Goal: Information Seeking & Learning: Learn about a topic

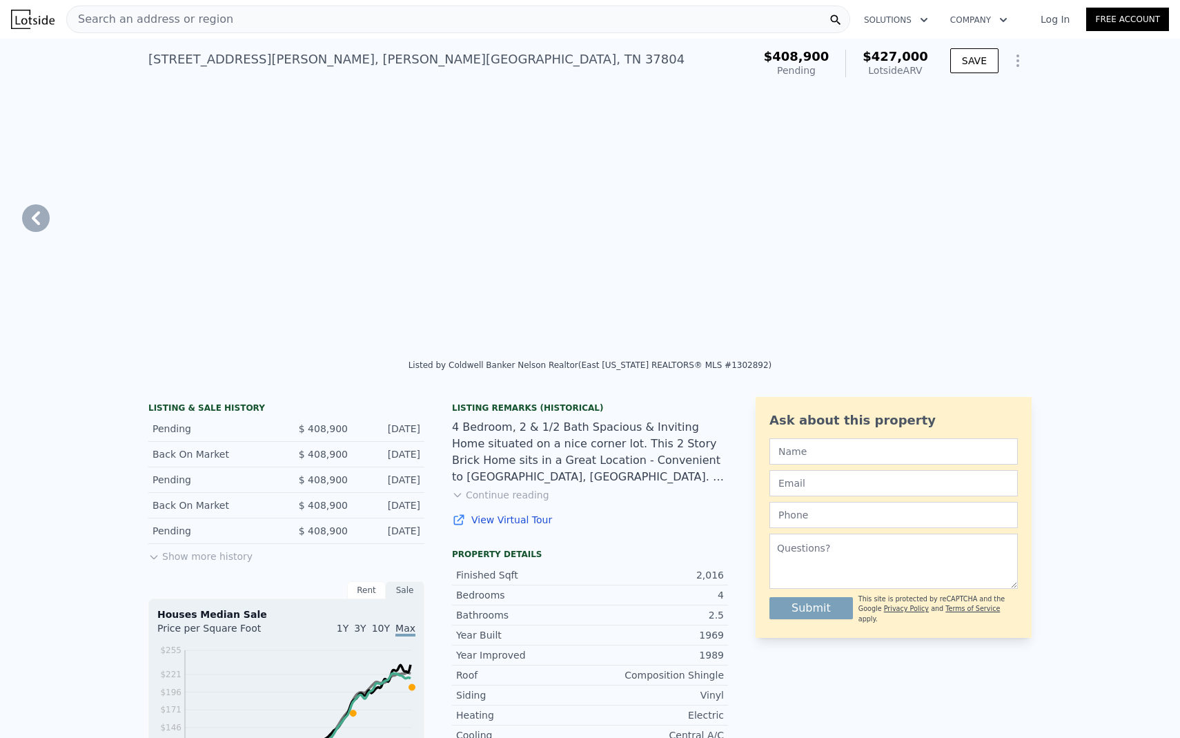
type input "19166"
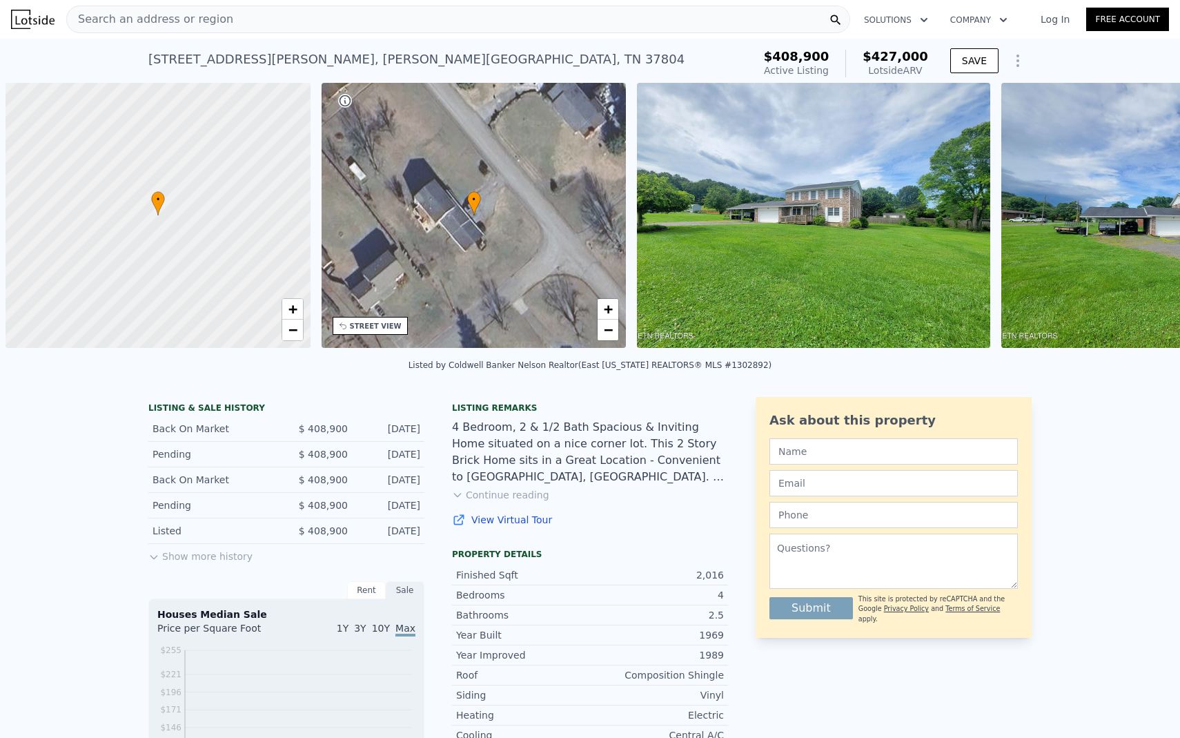
scroll to position [0, 6]
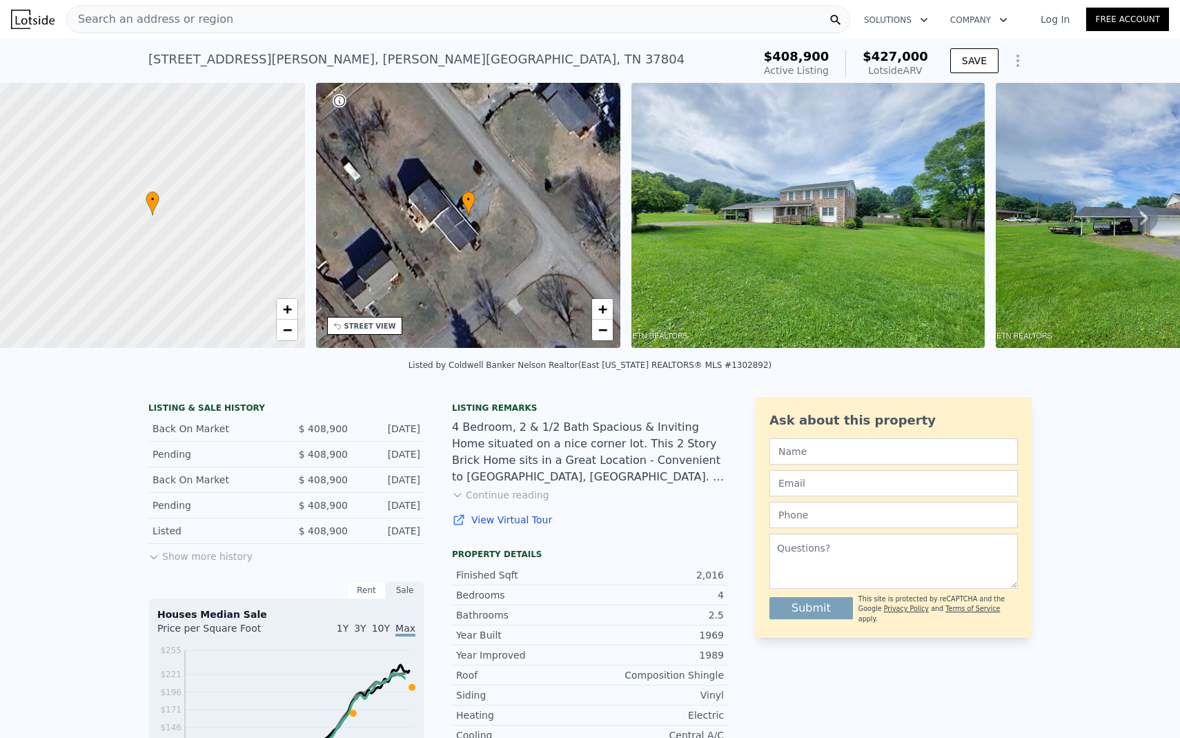
click at [705, 224] on img at bounding box center [807, 215] width 353 height 265
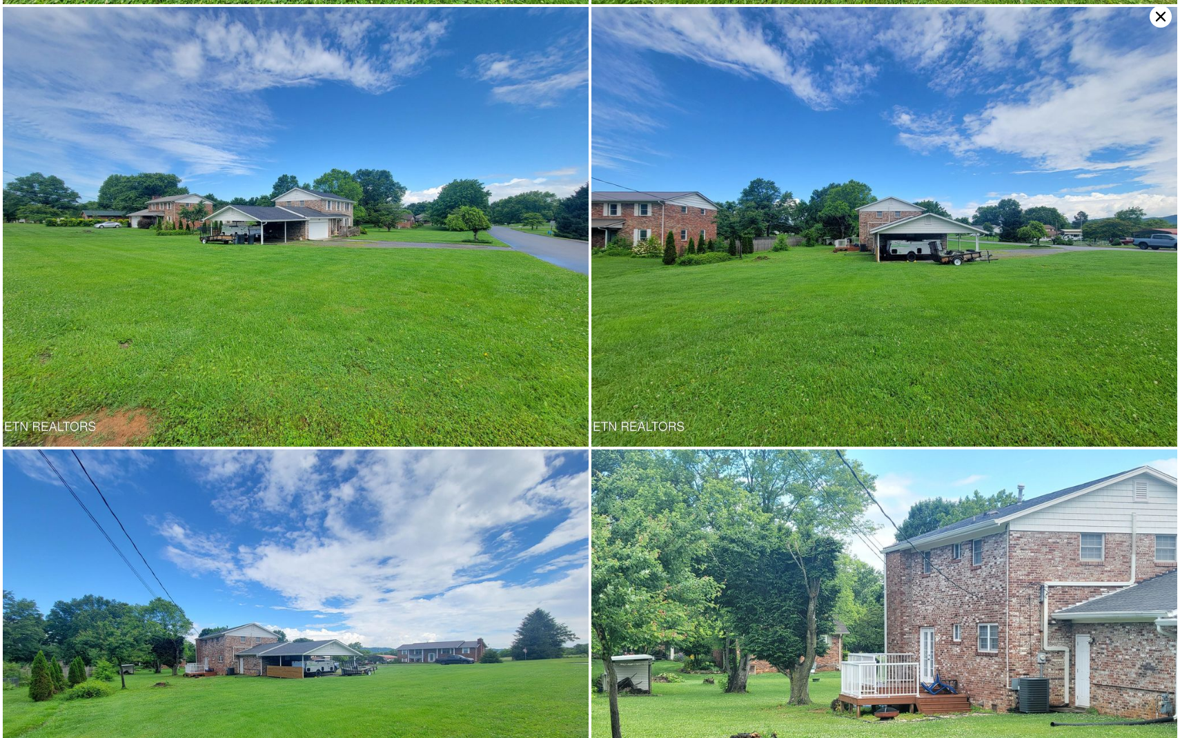
scroll to position [442, 0]
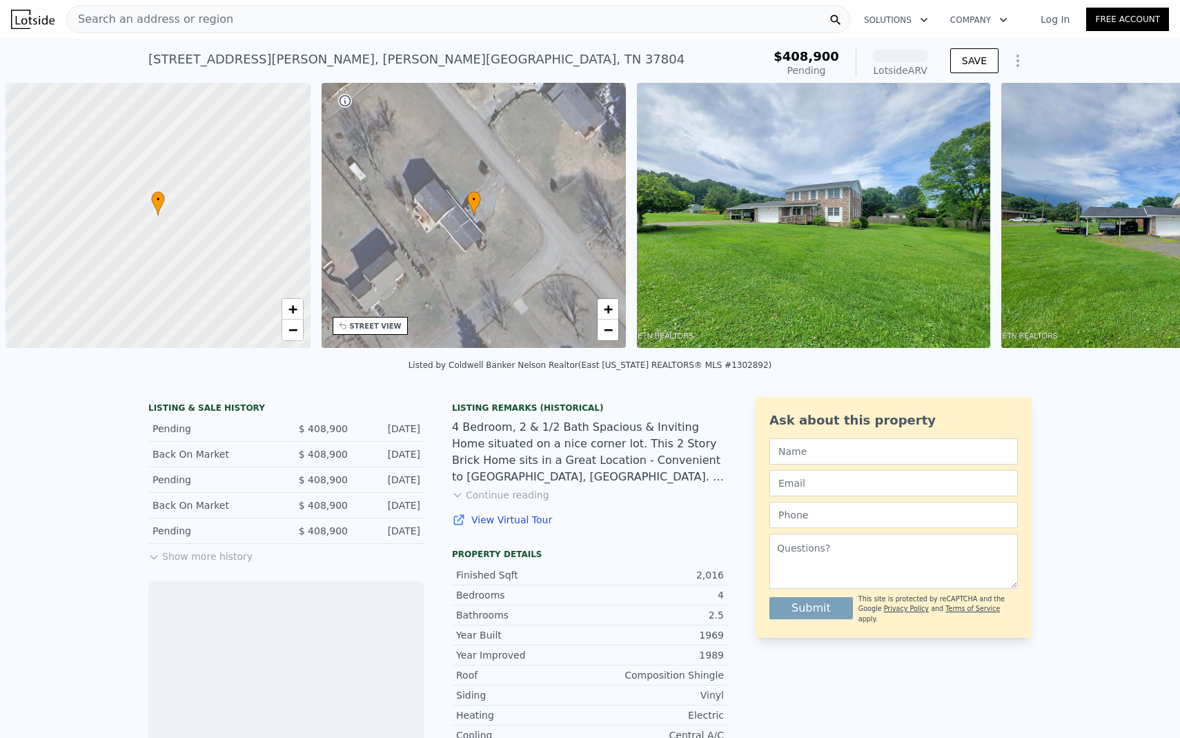
scroll to position [0, 6]
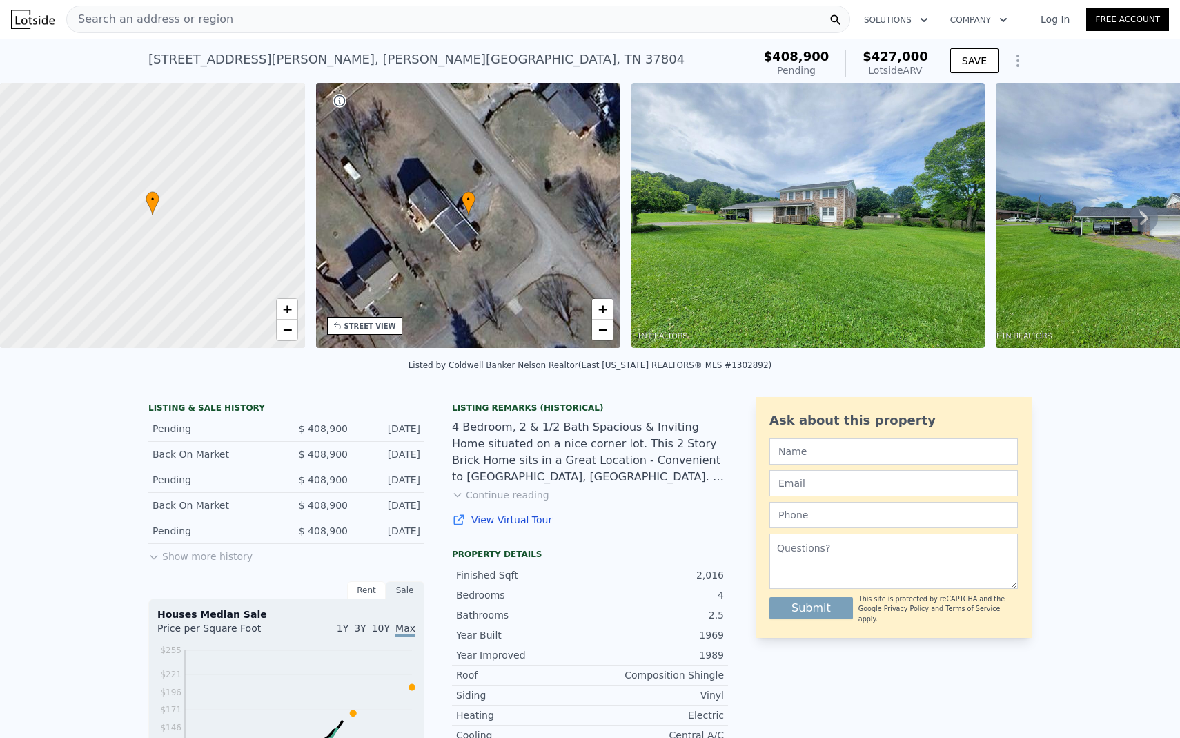
click at [235, 561] on button "Show more history" at bounding box center [200, 553] width 104 height 19
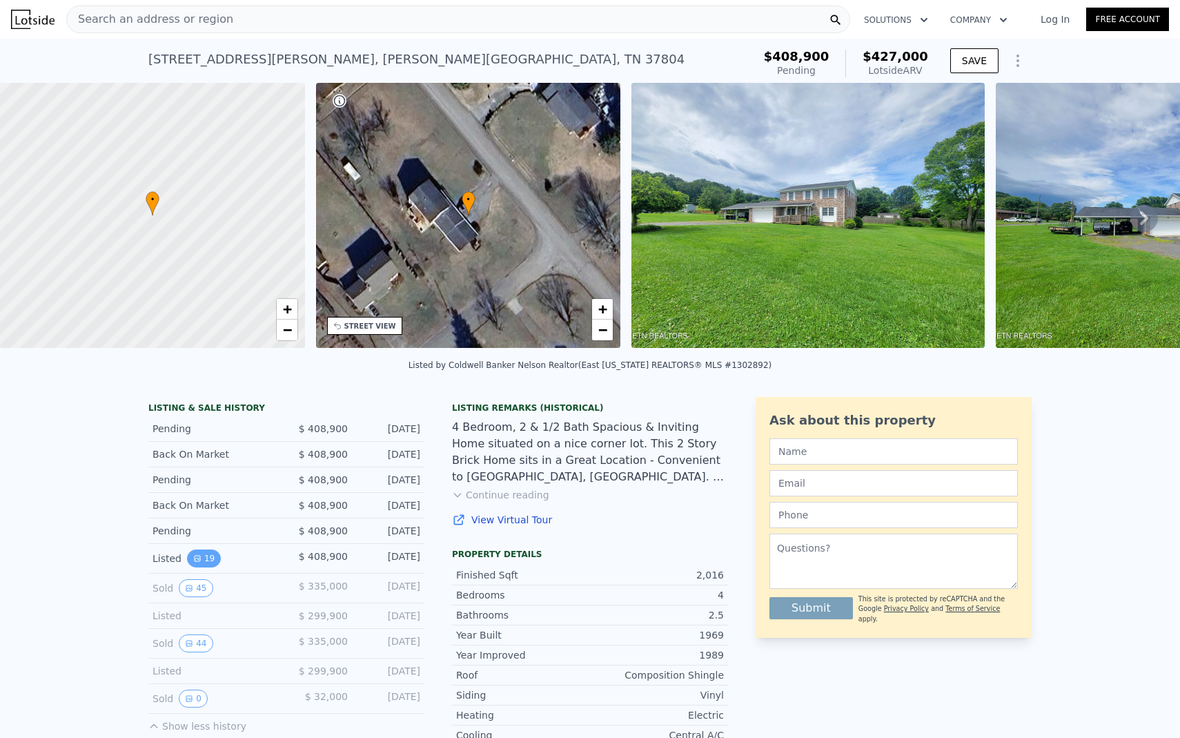
click at [206, 558] on button "19" at bounding box center [204, 558] width 34 height 18
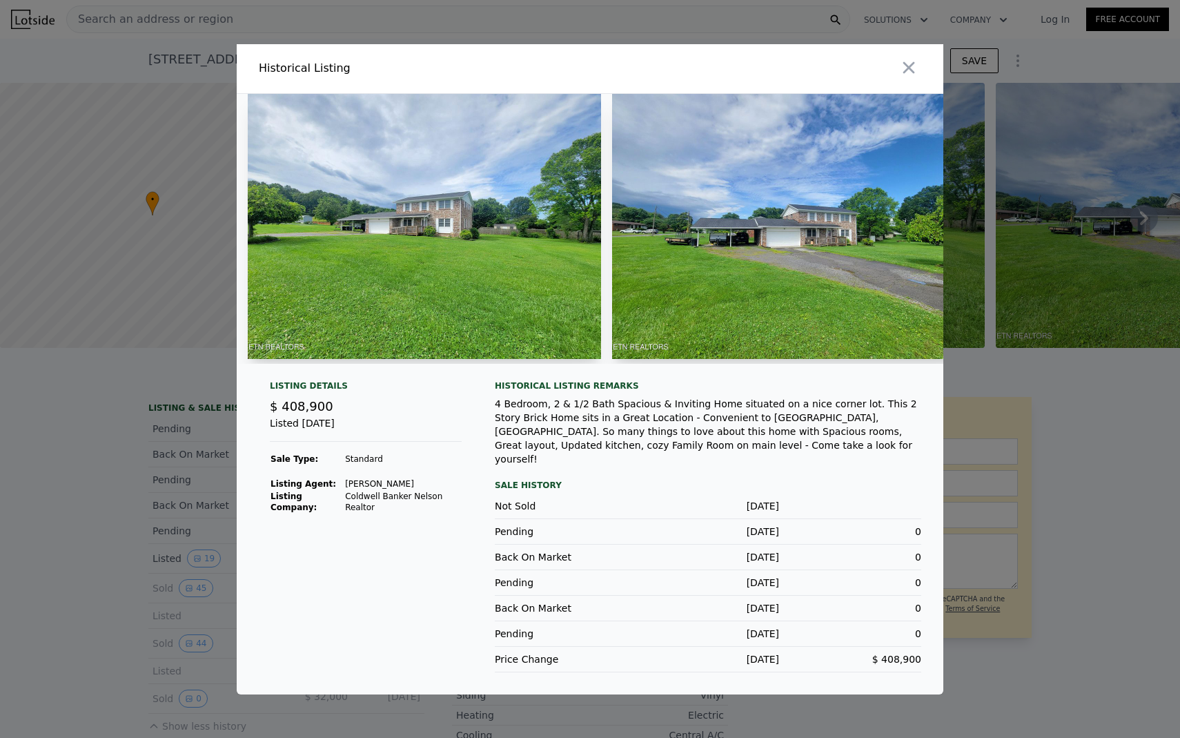
click at [163, 570] on div at bounding box center [590, 369] width 1180 height 738
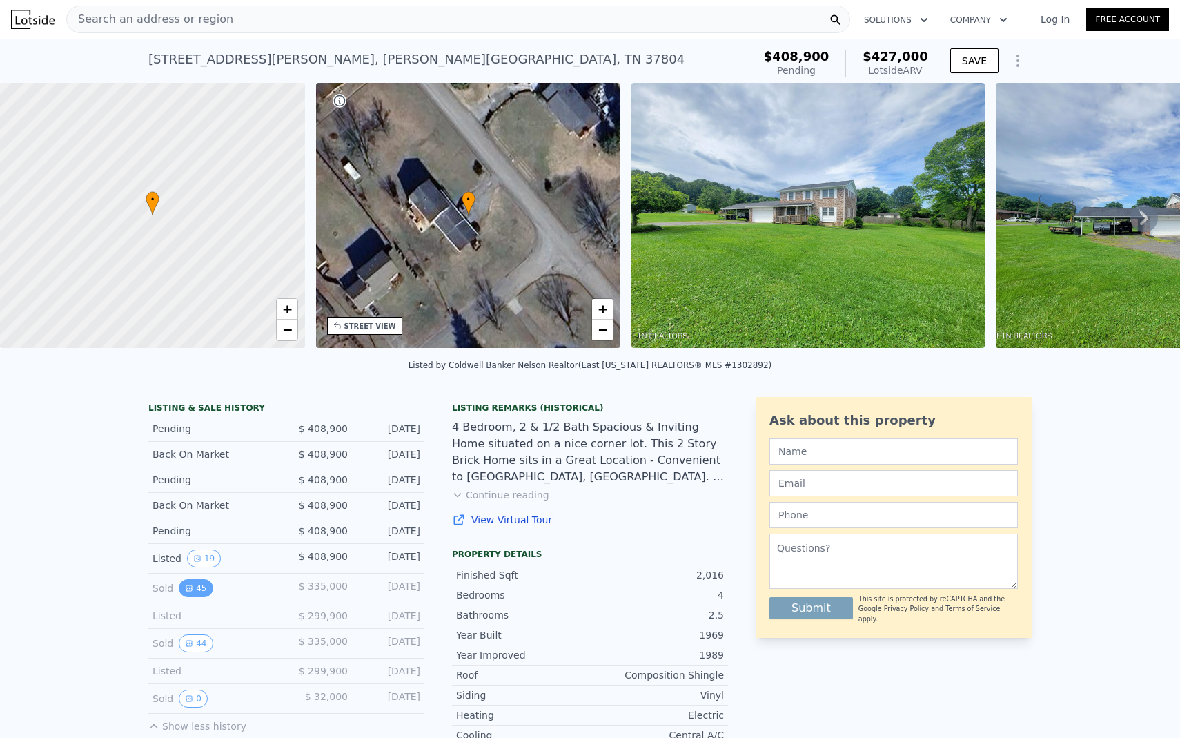
click at [185, 580] on button "45" at bounding box center [196, 588] width 34 height 18
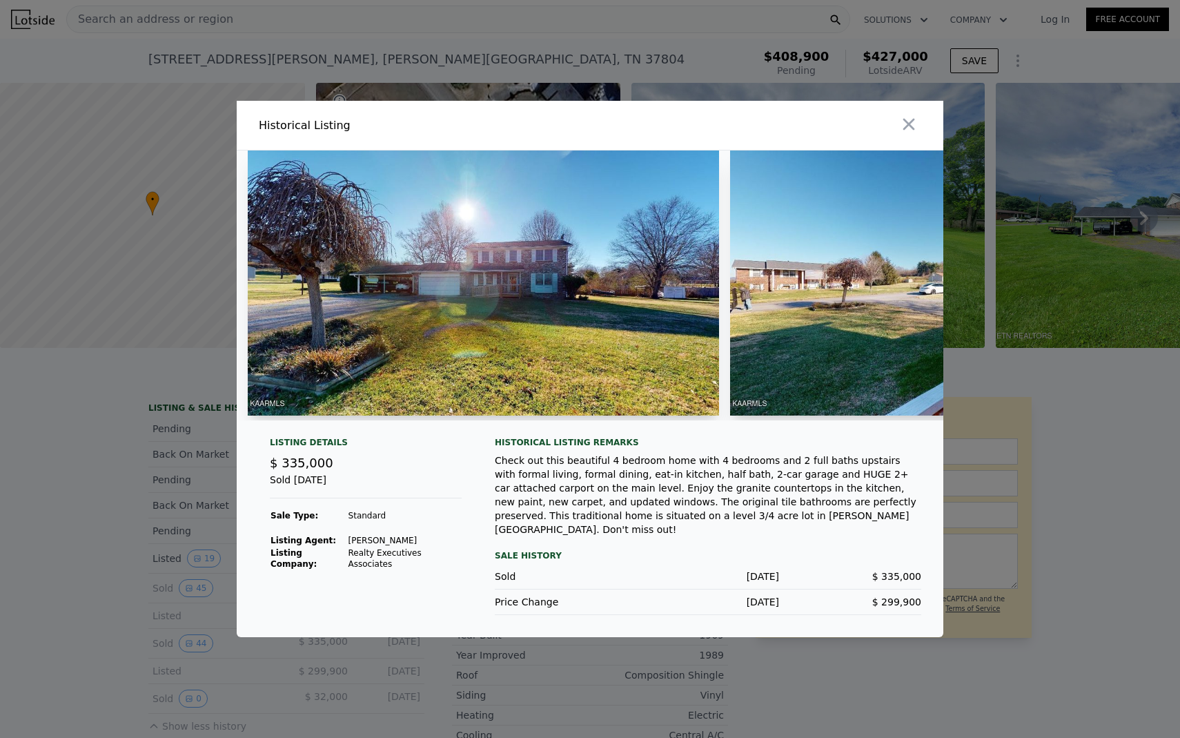
click at [410, 311] on img at bounding box center [483, 282] width 471 height 265
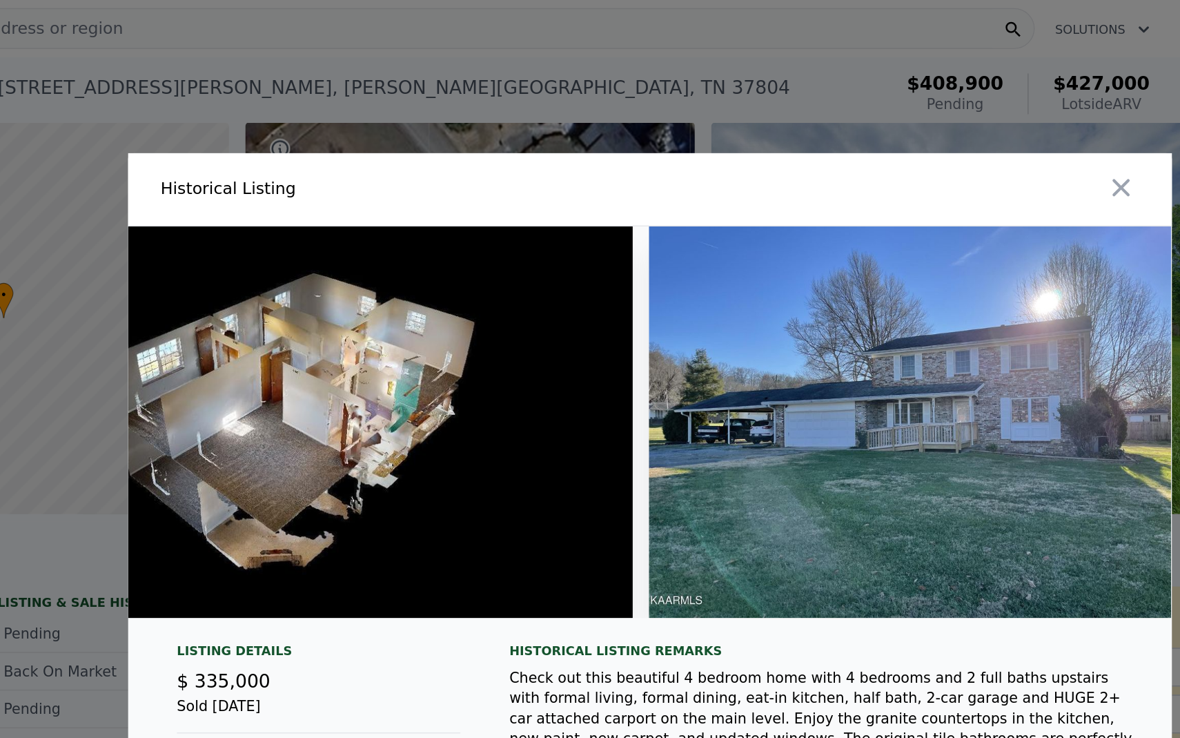
scroll to position [0, 20894]
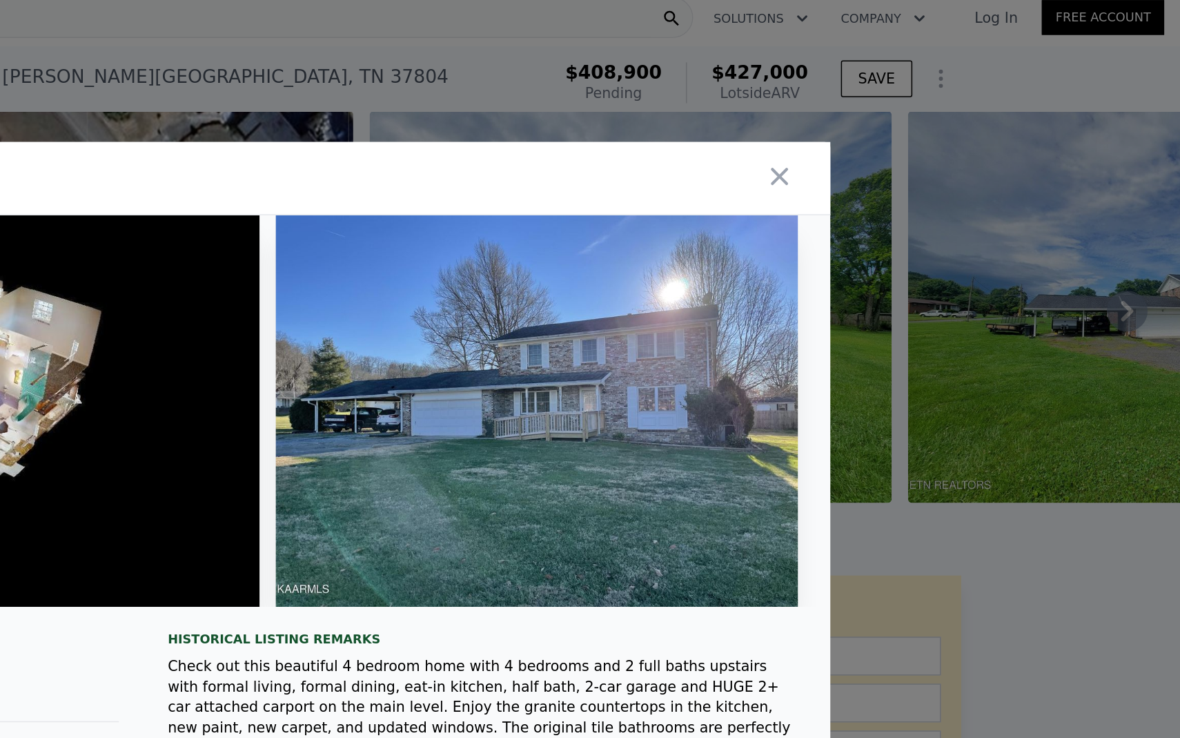
click at [1059, 284] on div at bounding box center [590, 369] width 1180 height 738
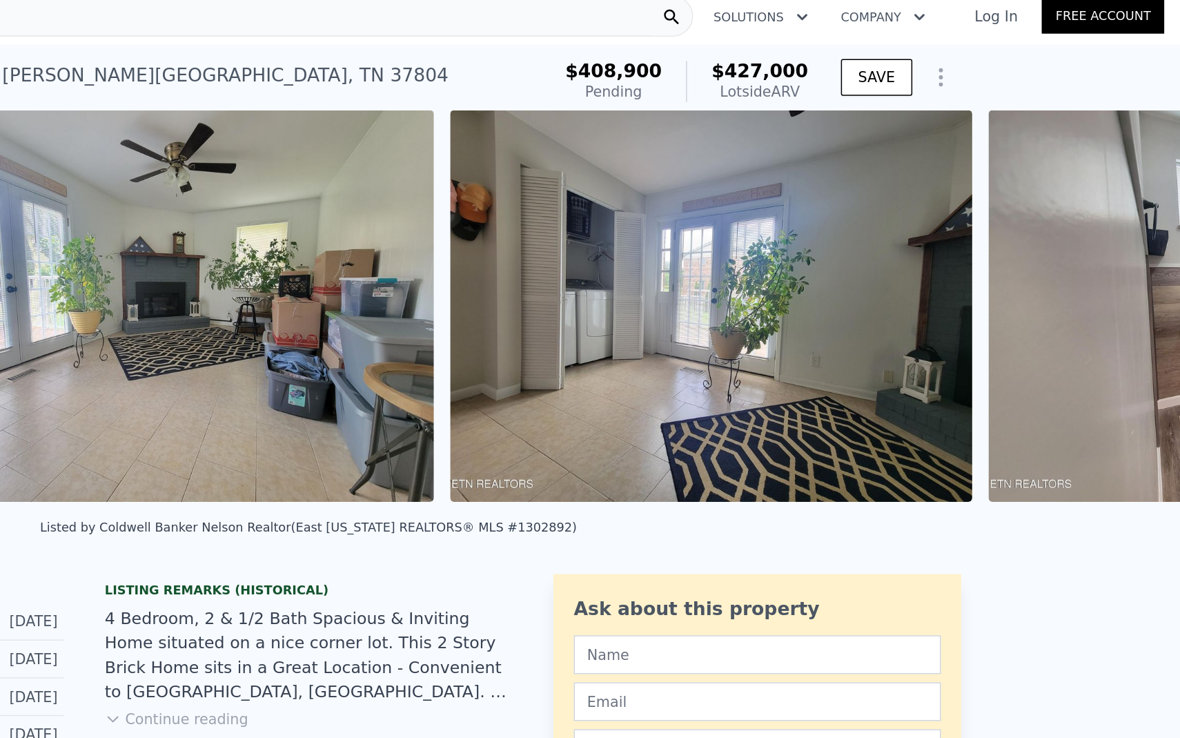
scroll to position [0, 2818]
